Goal: Task Accomplishment & Management: Manage account settings

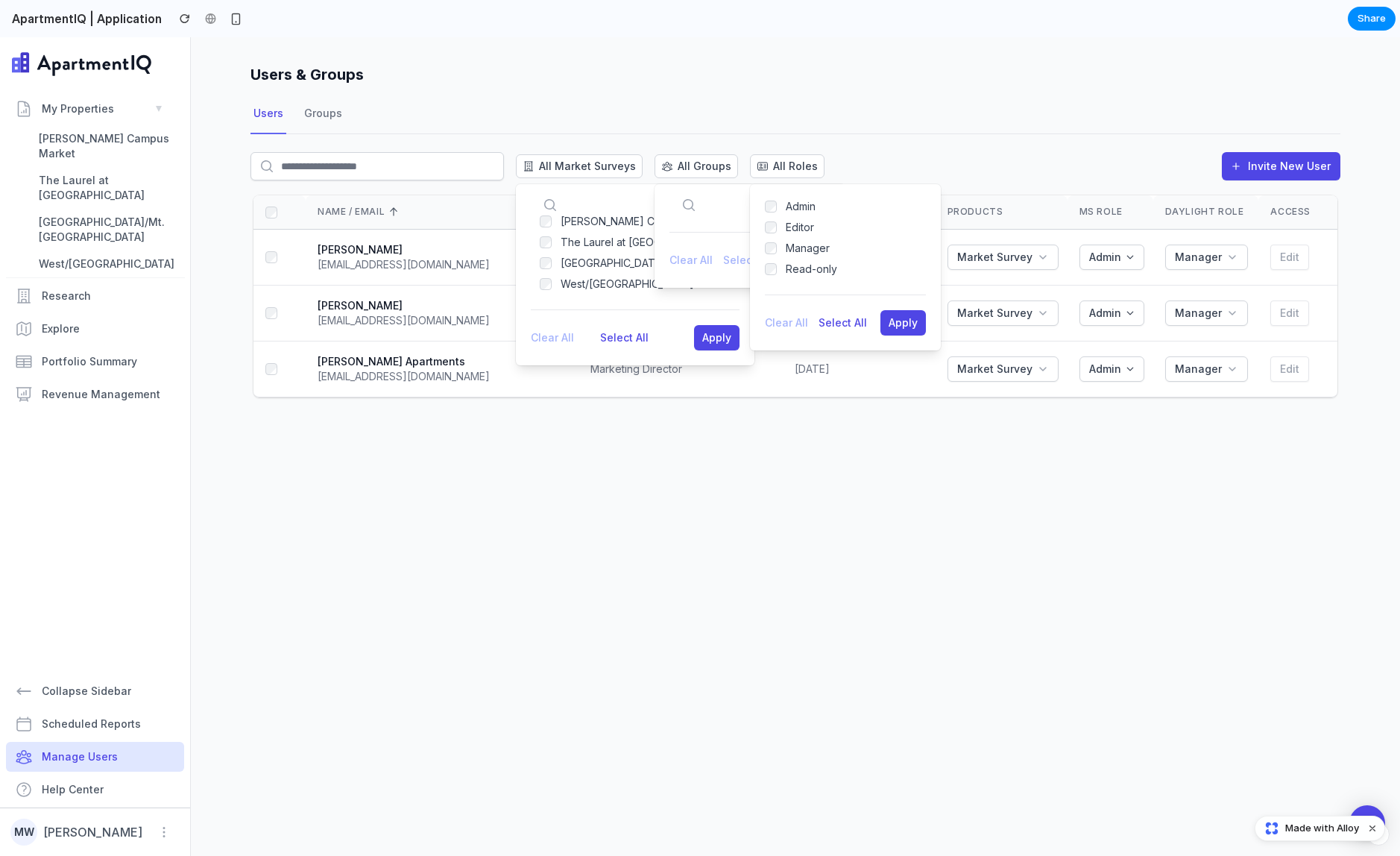
click at [1019, 99] on div "Users Groups" at bounding box center [795, 114] width 1090 height 41
click at [562, 168] on span "All Market Surveys" at bounding box center [587, 166] width 97 height 15
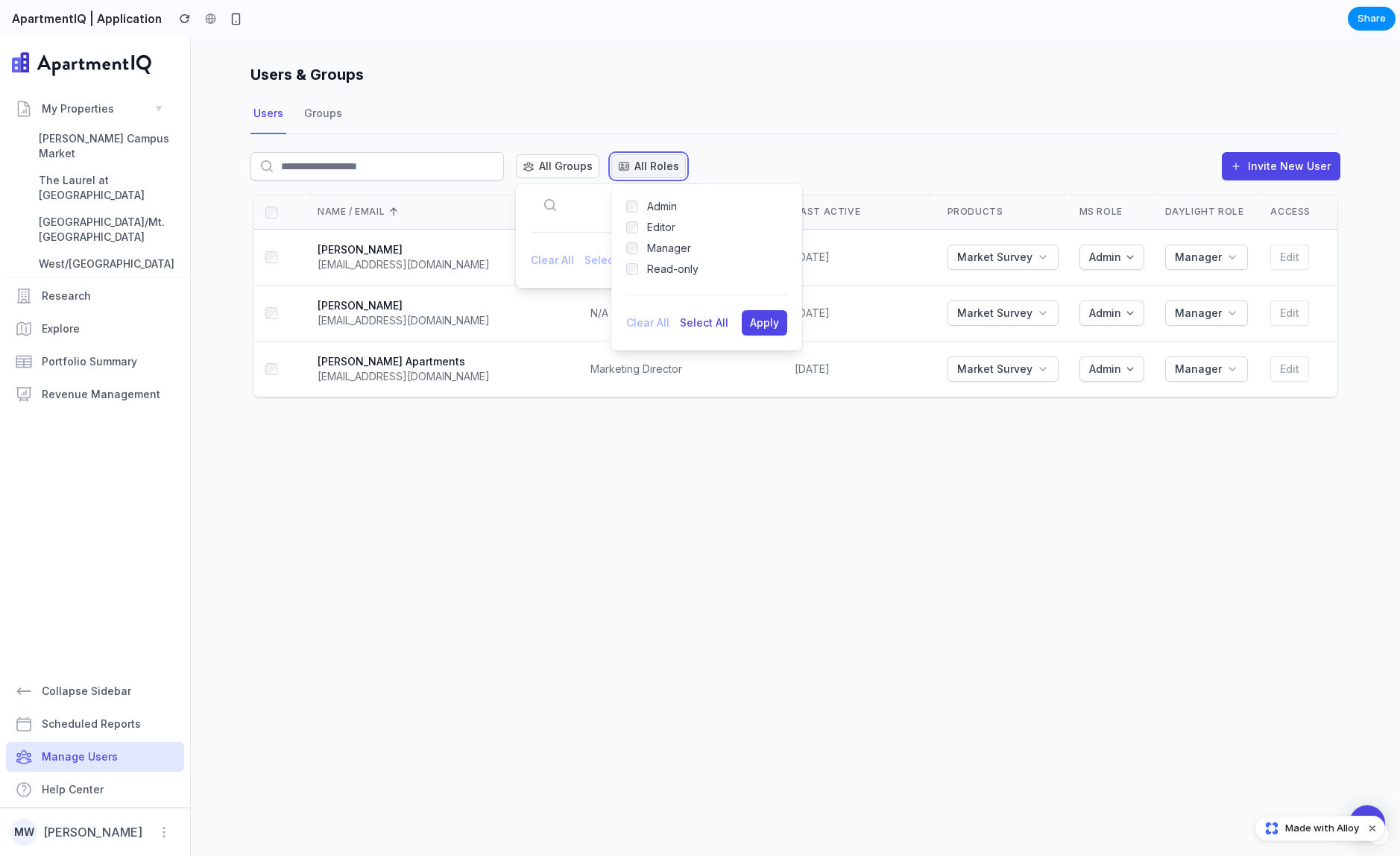
click at [628, 162] on div "All Roles" at bounding box center [648, 166] width 73 height 15
click at [570, 165] on span "All Groups" at bounding box center [565, 166] width 53 height 15
click at [908, 79] on h1 "Users & Groups" at bounding box center [795, 77] width 1090 height 33
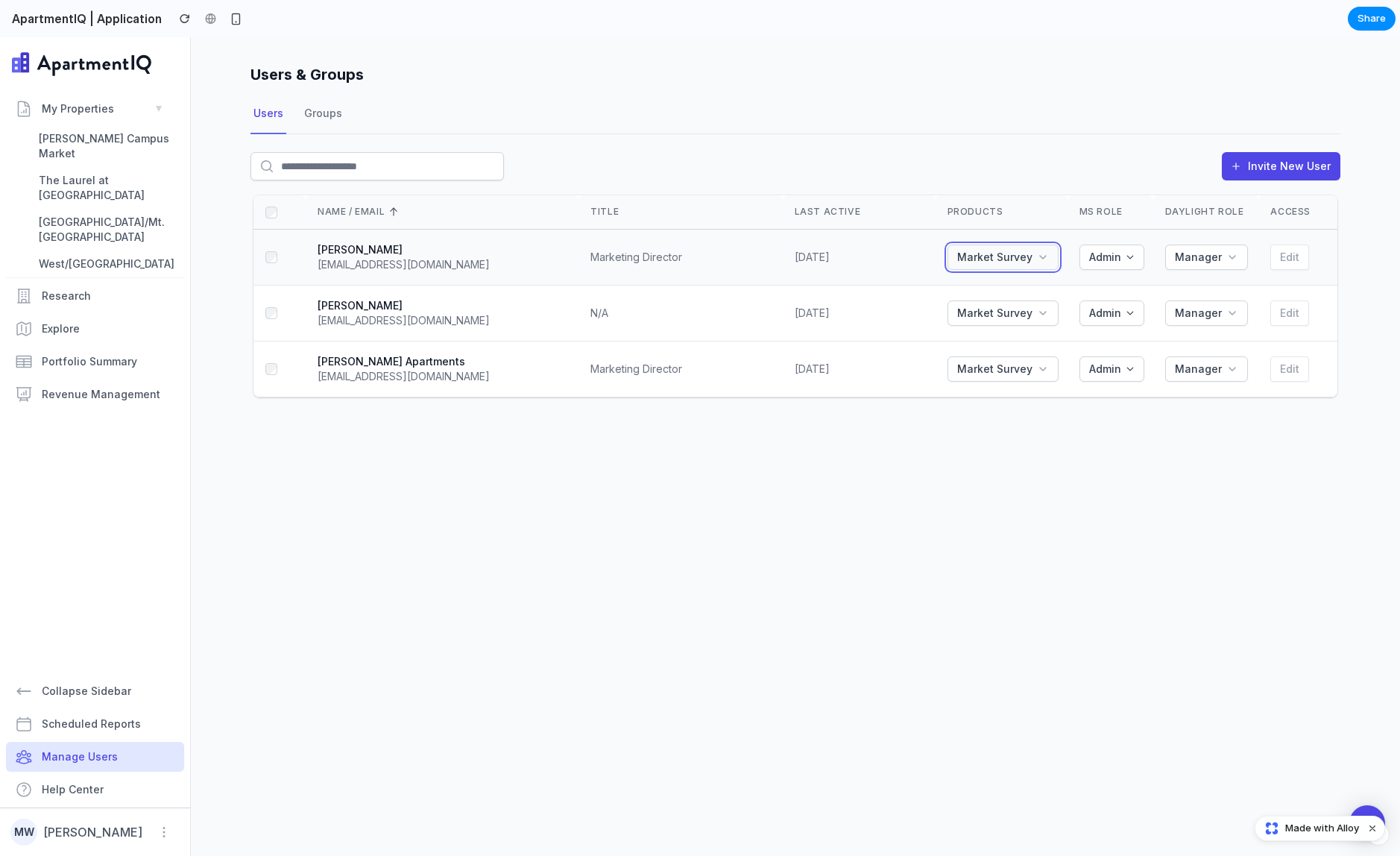
click at [1028, 262] on span "Market Survey" at bounding box center [995, 257] width 75 height 15
click at [1043, 103] on div "Users Groups" at bounding box center [795, 114] width 1090 height 41
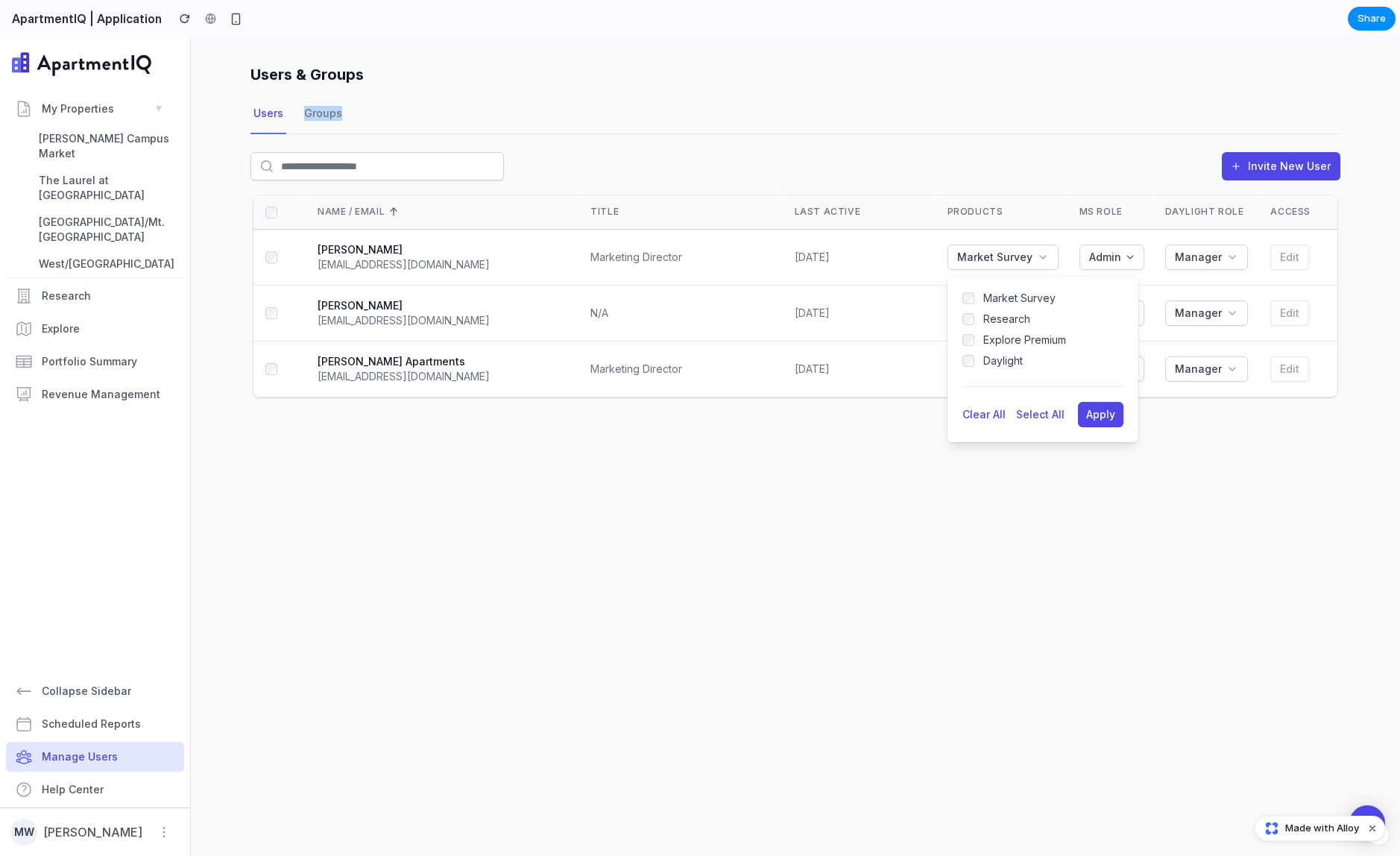
click at [1043, 103] on div "Users Groups" at bounding box center [795, 114] width 1090 height 41
click at [963, 166] on div "Invite New User" at bounding box center [795, 172] width 1090 height 41
click at [996, 550] on div "Users & Groups Users Groups Invite New User Name / Email Title Last Active Prod…" at bounding box center [795, 447] width 1209 height 818
click at [1118, 424] on button "Apply" at bounding box center [1101, 415] width 45 height 26
click at [1000, 413] on button "Clear All" at bounding box center [984, 414] width 43 height 15
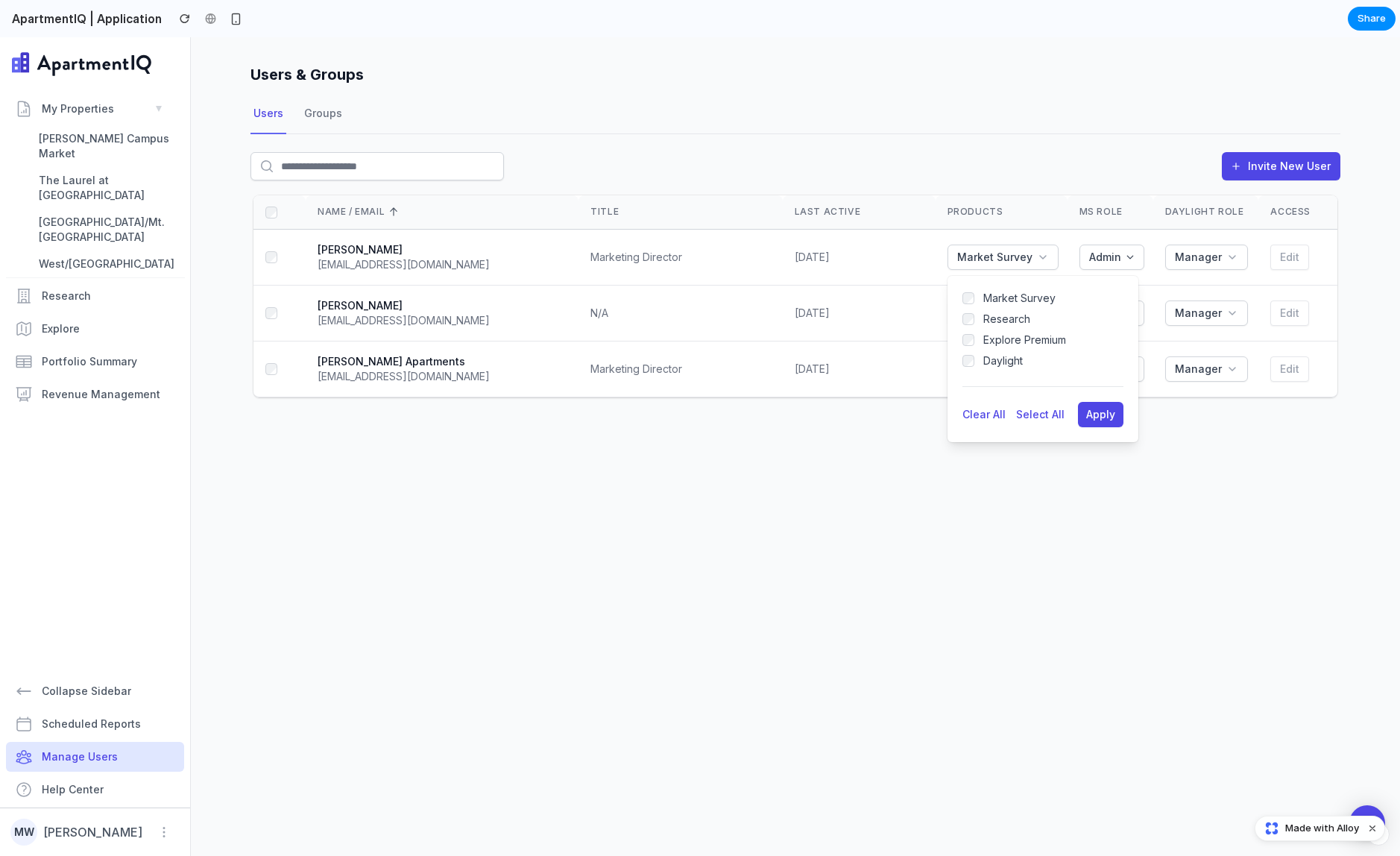
click at [1011, 547] on div "Users & Groups Users Groups Invite New User Name / Email Title Last Active Prod…" at bounding box center [795, 447] width 1209 height 818
click at [1032, 258] on span "Market Survey" at bounding box center [995, 257] width 75 height 15
click at [1022, 142] on div "Invite New User" at bounding box center [795, 163] width 1090 height 58
click at [93, 702] on button "Collapse Sidebar" at bounding box center [95, 691] width 178 height 30
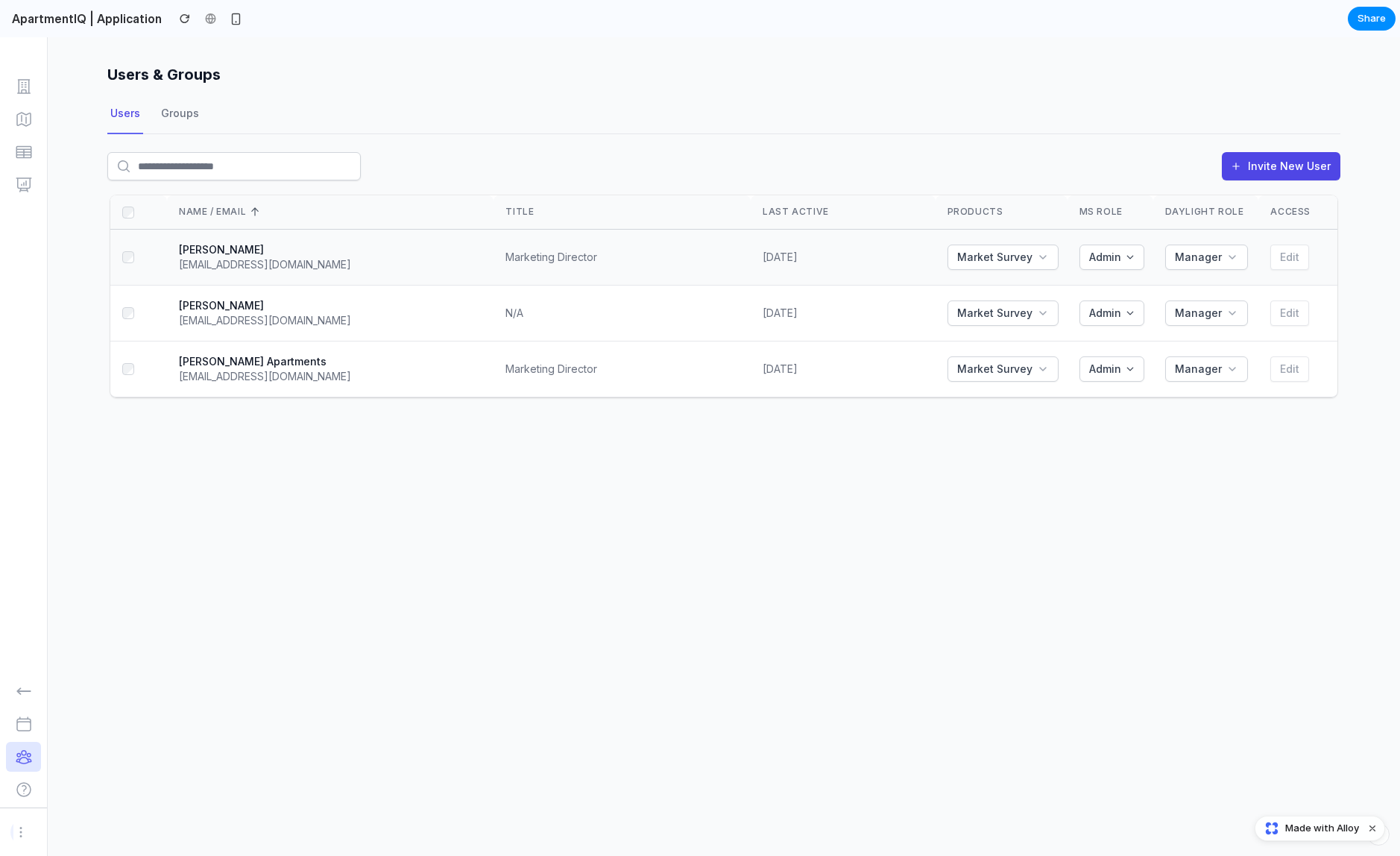
click at [1045, 239] on td "Market Survey" at bounding box center [1002, 257] width 132 height 56
click at [1047, 254] on icon "button" at bounding box center [1042, 257] width 12 height 12
